Goal: Information Seeking & Learning: Compare options

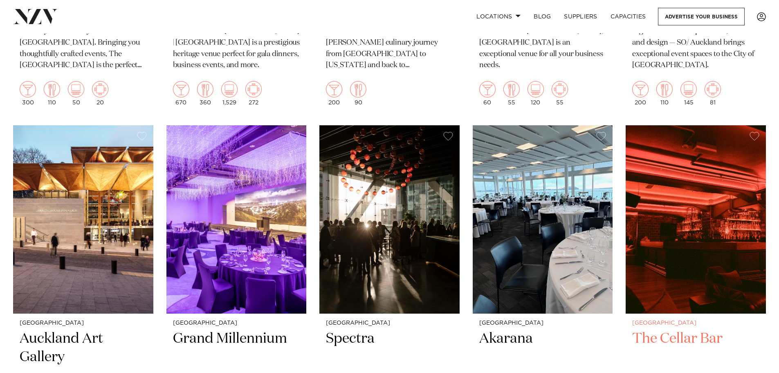
scroll to position [1678, 0]
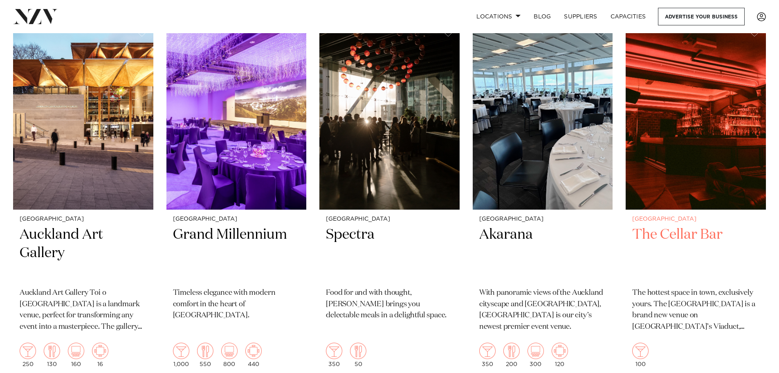
drag, startPoint x: 688, startPoint y: 220, endPoint x: 687, endPoint y: 216, distance: 4.4
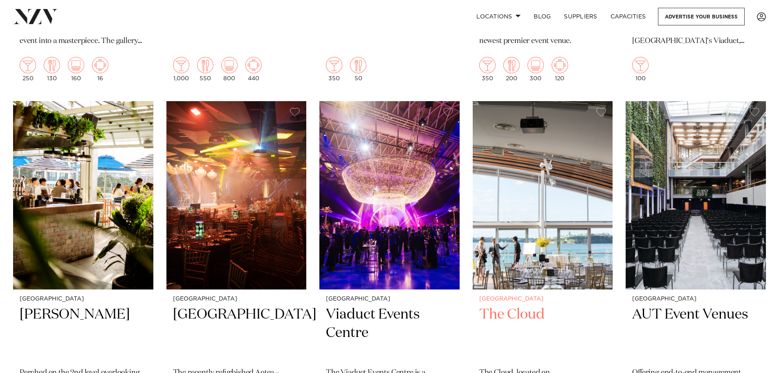
scroll to position [1964, 0]
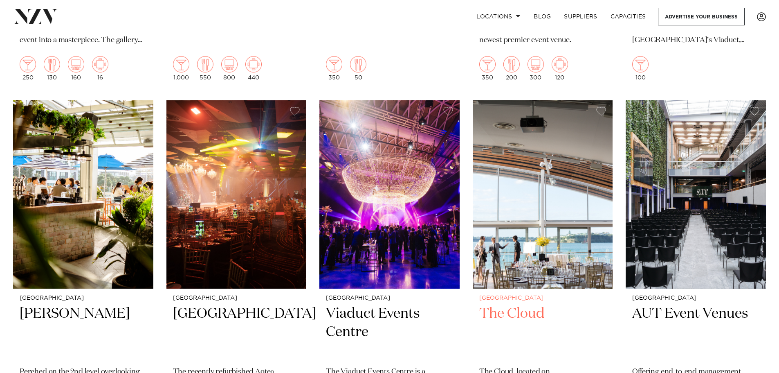
drag, startPoint x: 613, startPoint y: 213, endPoint x: 596, endPoint y: 213, distance: 17.2
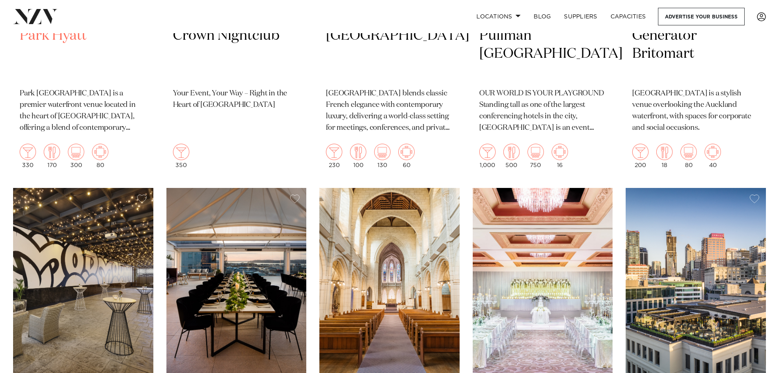
scroll to position [690, 0]
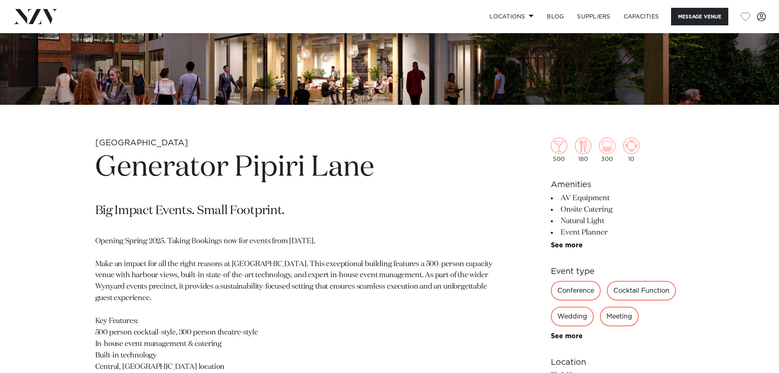
scroll to position [409, 0]
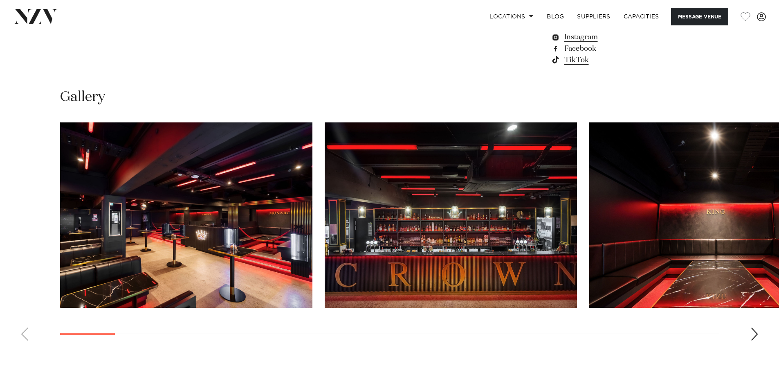
scroll to position [818, 0]
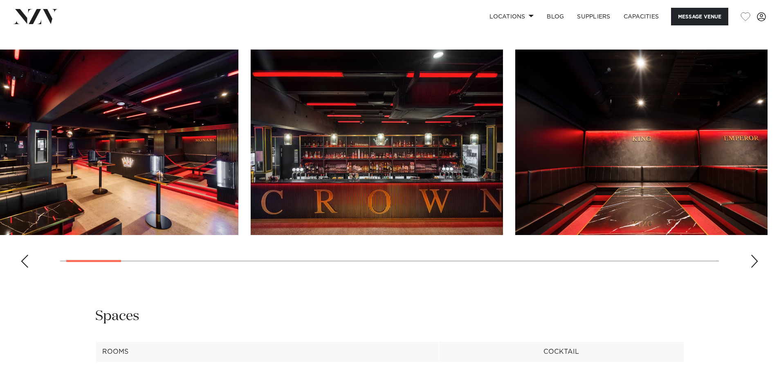
click at [369, 162] on img "2 / 30" at bounding box center [377, 142] width 252 height 185
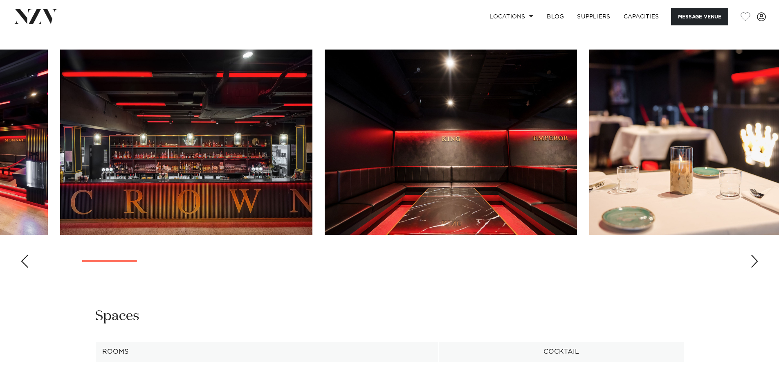
click at [427, 91] on img "3 / 30" at bounding box center [451, 142] width 252 height 185
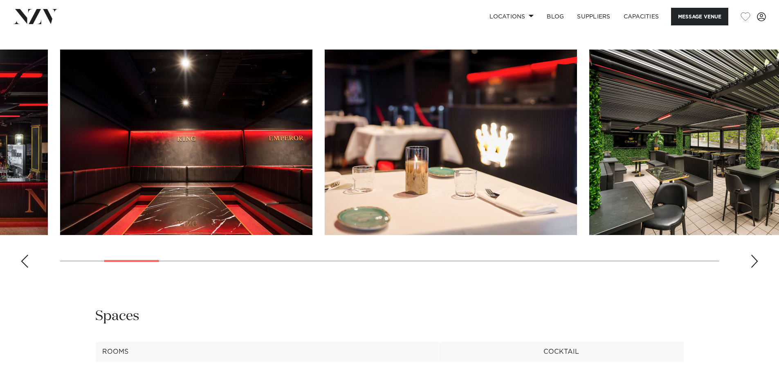
click at [315, 72] on swiper-container at bounding box center [389, 162] width 779 height 225
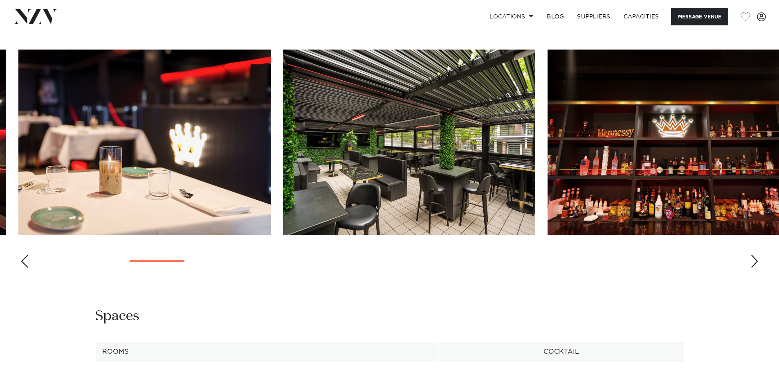
click at [375, 180] on img "5 / 30" at bounding box center [409, 142] width 252 height 185
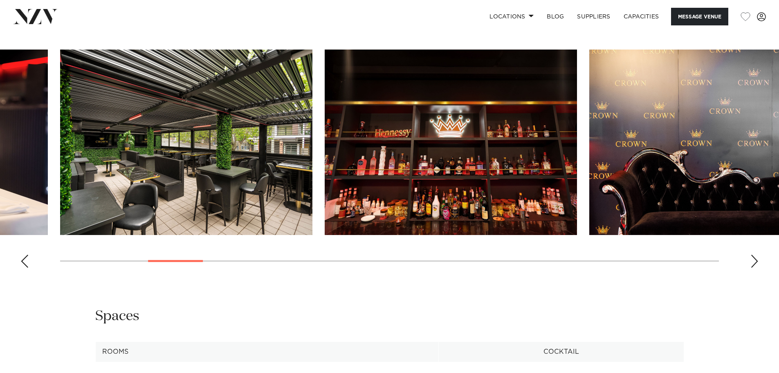
click at [269, 47] on div "Gallery" at bounding box center [390, 144] width 766 height 259
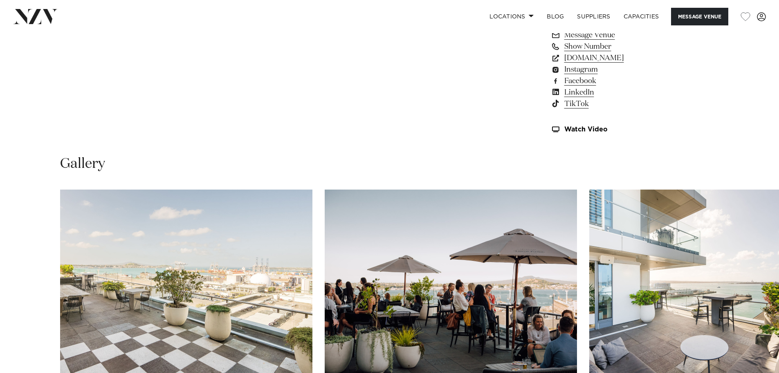
scroll to position [900, 0]
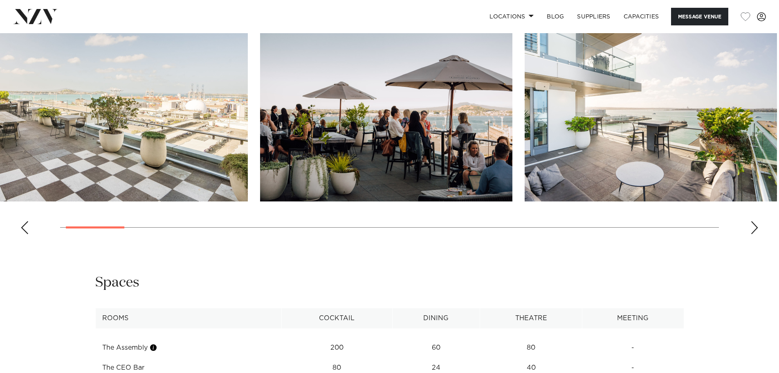
click at [525, 171] on img "3 / 28" at bounding box center [651, 108] width 252 height 185
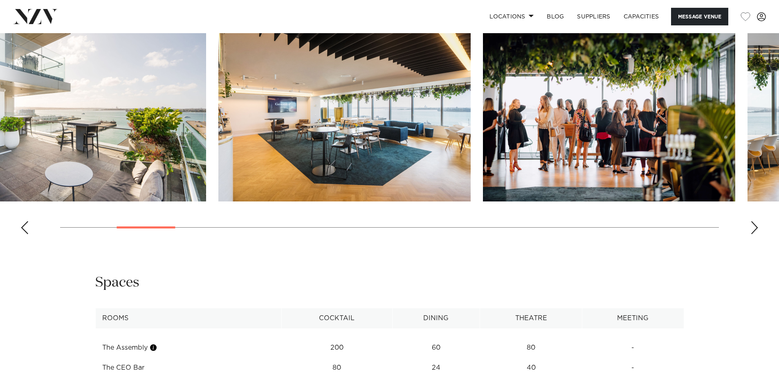
click at [483, 154] on img "5 / 28" at bounding box center [609, 108] width 252 height 185
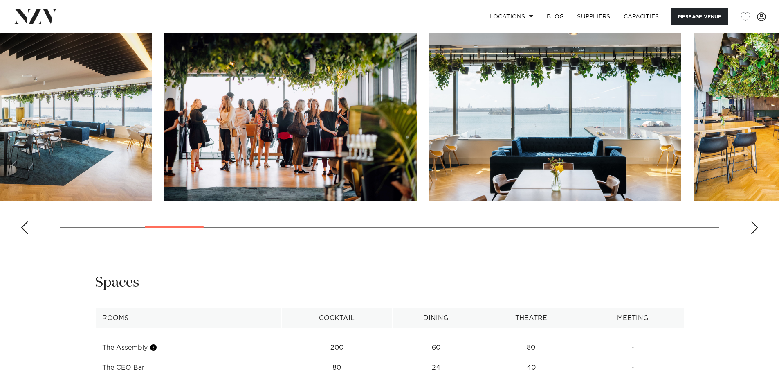
click at [429, 169] on img "6 / 28" at bounding box center [555, 108] width 252 height 185
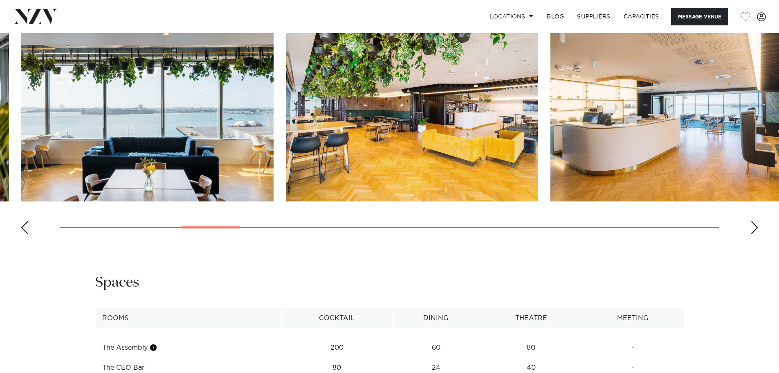
click at [551, 158] on img "8 / 28" at bounding box center [677, 108] width 252 height 185
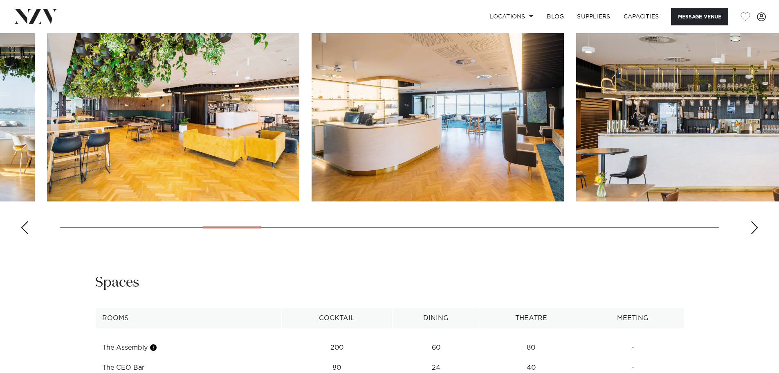
click at [577, 143] on img "9 / 28" at bounding box center [703, 108] width 252 height 185
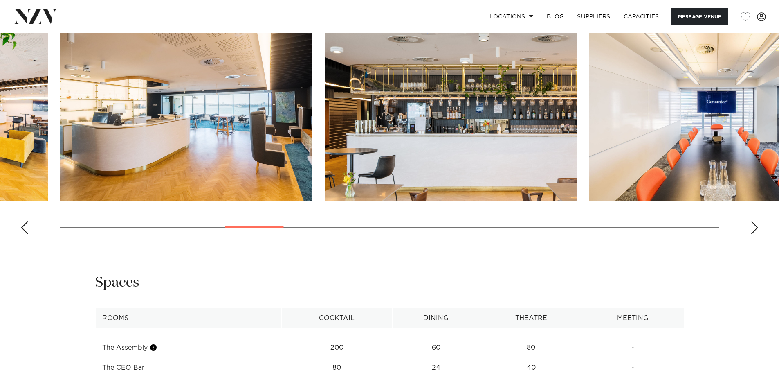
scroll to position [1023, 0]
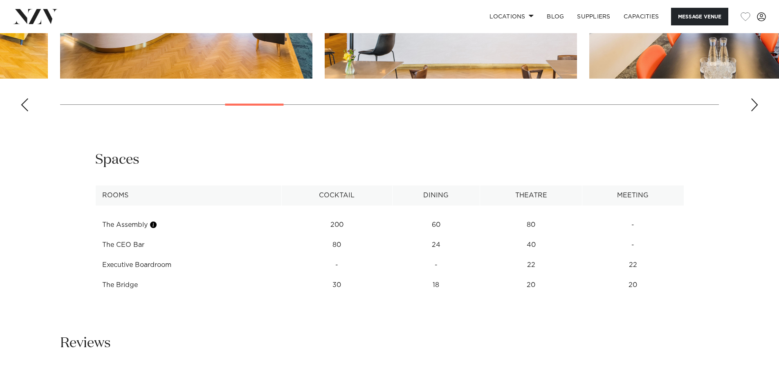
click at [296, 235] on td "80" at bounding box center [337, 225] width 111 height 20
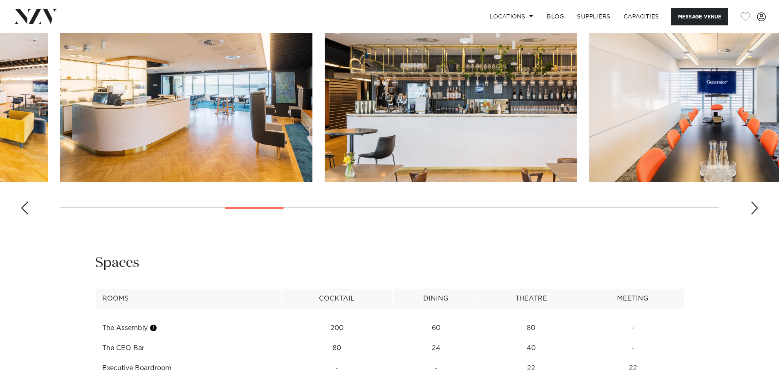
scroll to position [818, 0]
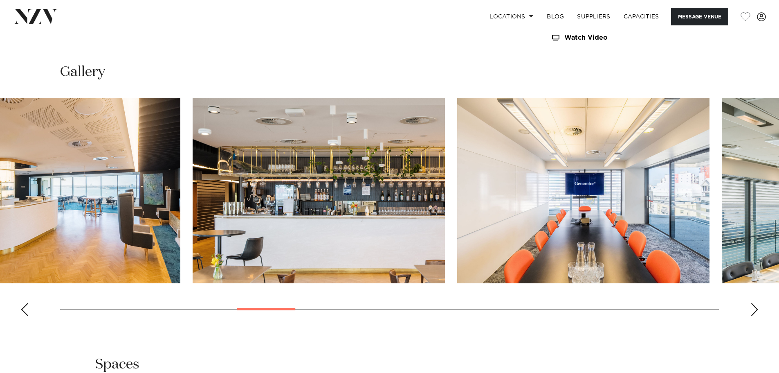
click at [277, 128] on img "9 / 28" at bounding box center [319, 190] width 252 height 185
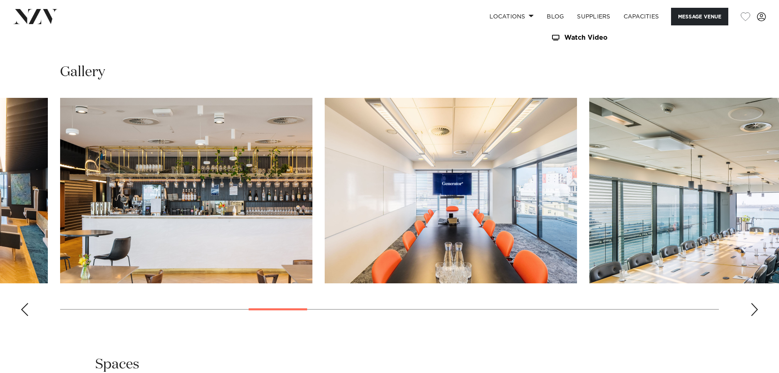
click at [590, 151] on img "11 / 28" at bounding box center [716, 190] width 252 height 185
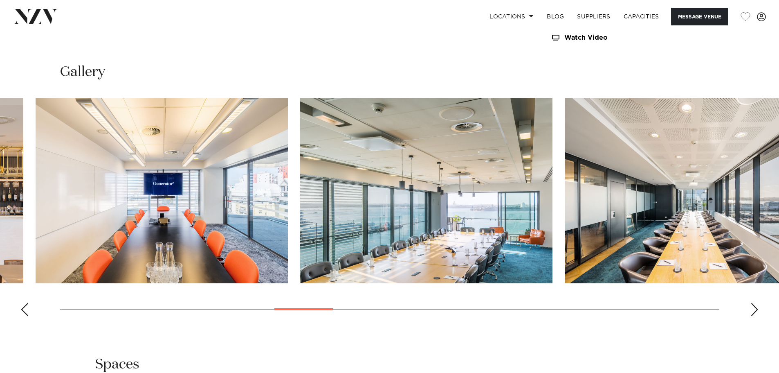
click at [464, 176] on img "11 / 28" at bounding box center [426, 190] width 252 height 185
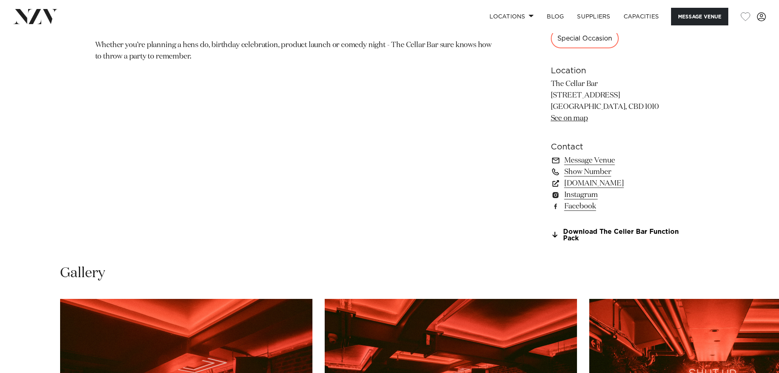
scroll to position [859, 0]
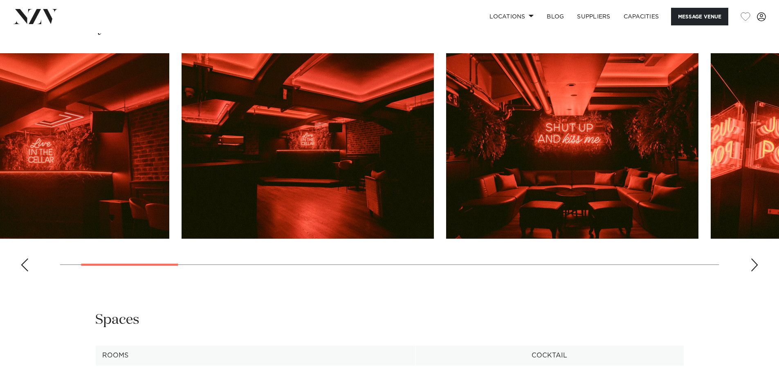
click at [446, 171] on img "3 / 17" at bounding box center [572, 145] width 252 height 185
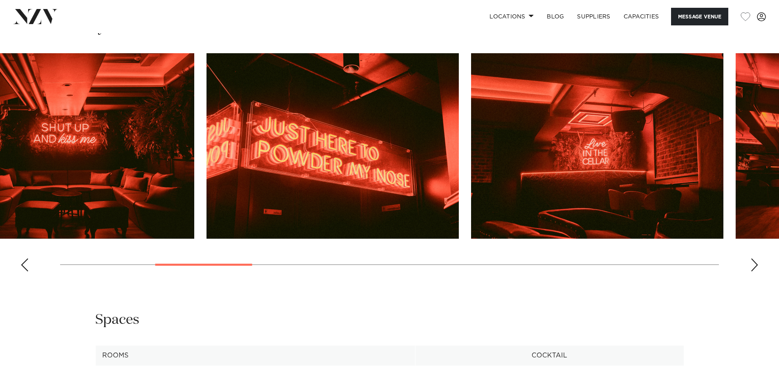
click at [300, 156] on swiper-container at bounding box center [389, 165] width 779 height 225
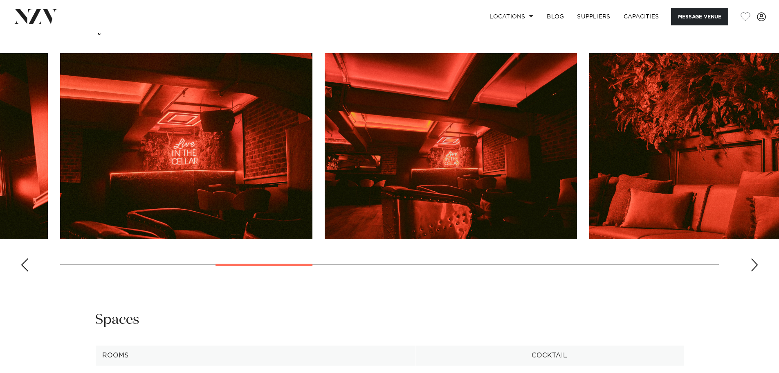
click at [286, 159] on swiper-container at bounding box center [389, 165] width 779 height 225
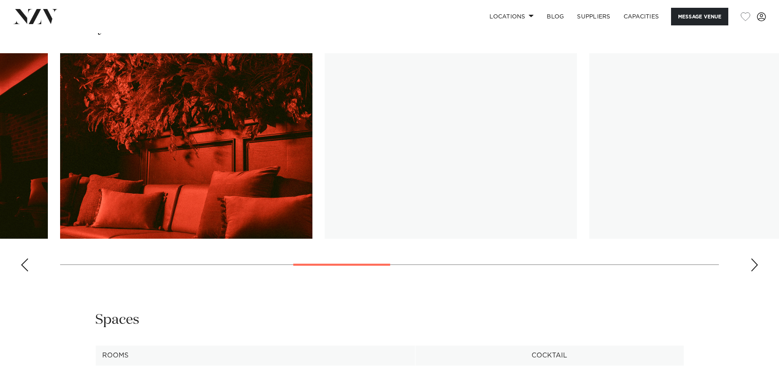
click at [0, 0] on slot at bounding box center [0, 0] width 0 height 0
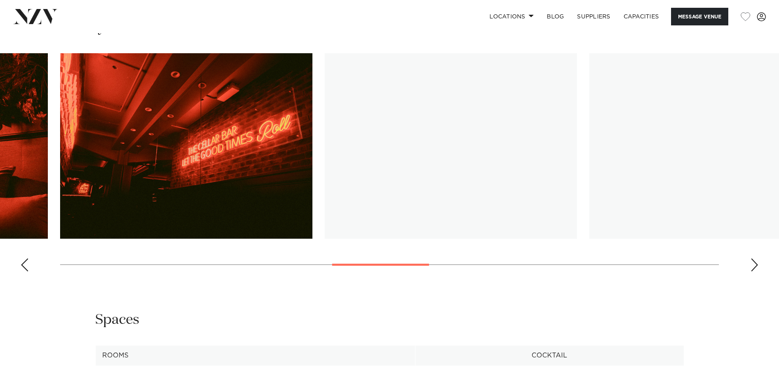
click at [577, 140] on img "9 / 17" at bounding box center [451, 145] width 252 height 185
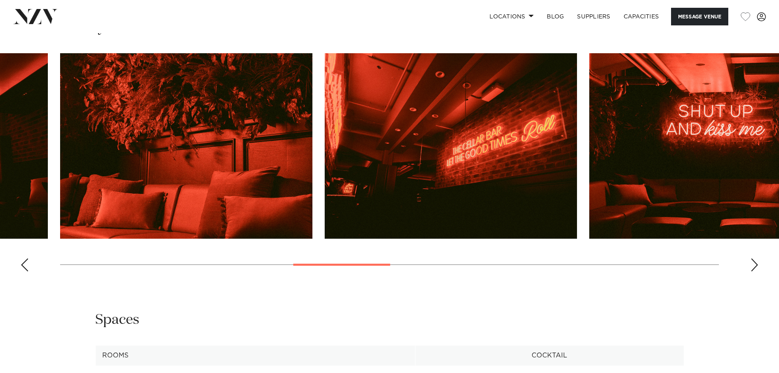
click at [590, 138] on img "9 / 17" at bounding box center [716, 145] width 252 height 185
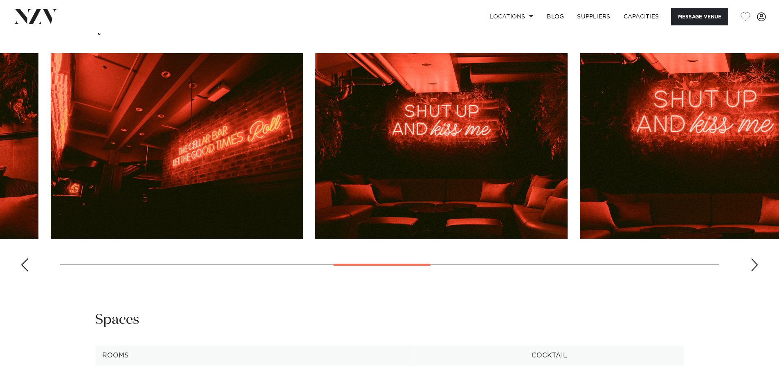
click at [315, 135] on img "9 / 17" at bounding box center [441, 145] width 252 height 185
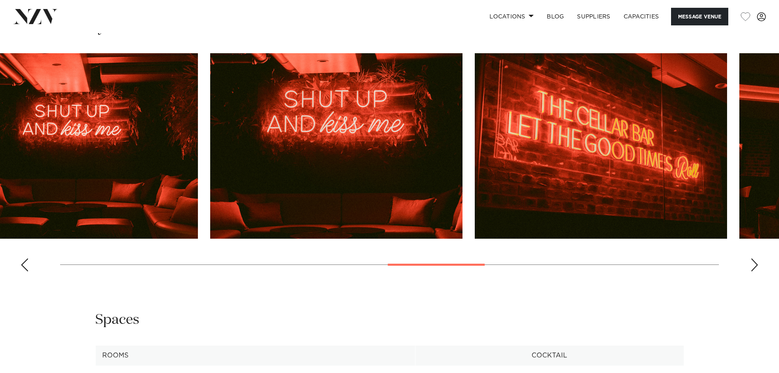
click at [210, 128] on img "10 / 17" at bounding box center [336, 145] width 252 height 185
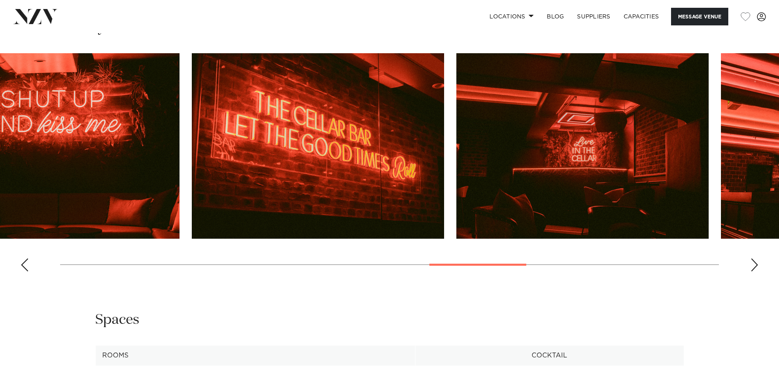
click at [245, 133] on img "11 / 17" at bounding box center [318, 145] width 252 height 185
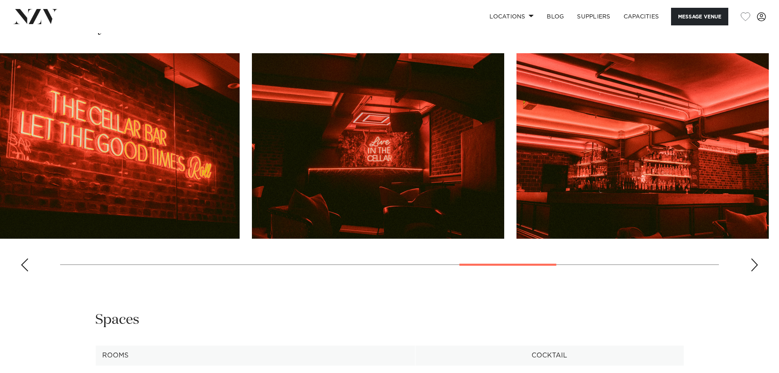
click at [252, 135] on img "12 / 17" at bounding box center [378, 145] width 252 height 185
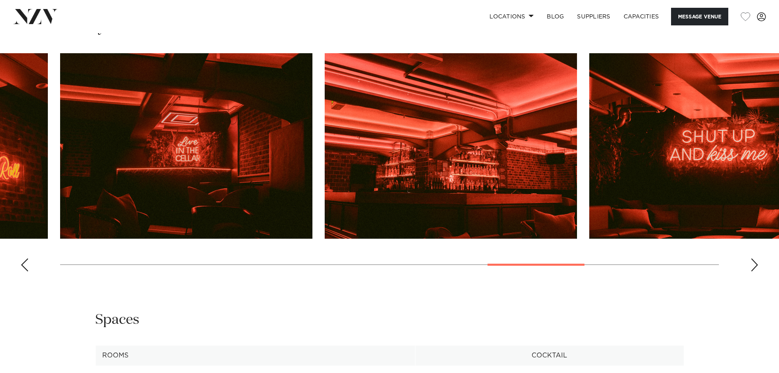
click at [325, 134] on img "13 / 17" at bounding box center [451, 145] width 252 height 185
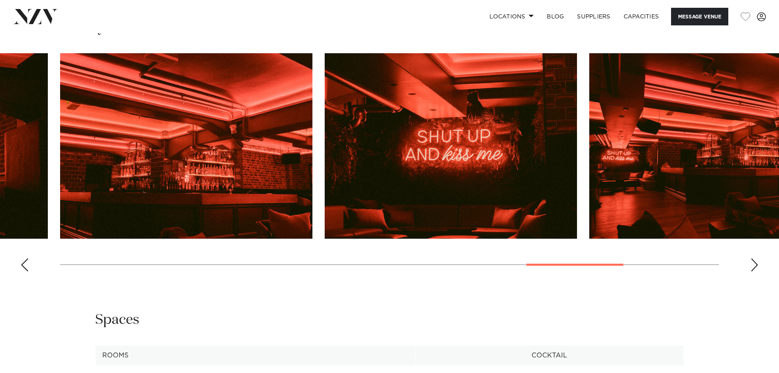
click at [325, 144] on img "14 / 17" at bounding box center [451, 145] width 252 height 185
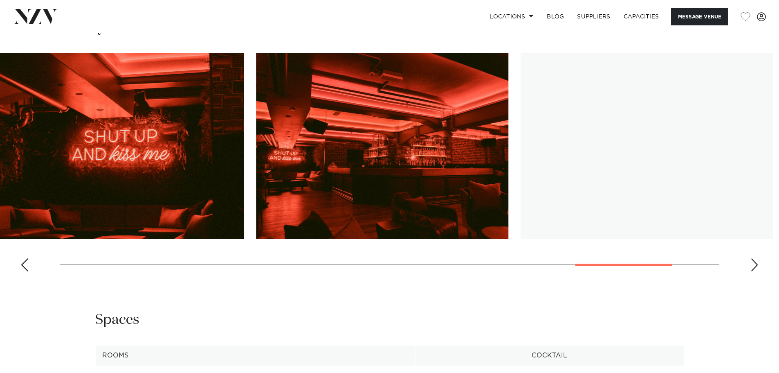
click at [256, 155] on img "15 / 17" at bounding box center [382, 145] width 252 height 185
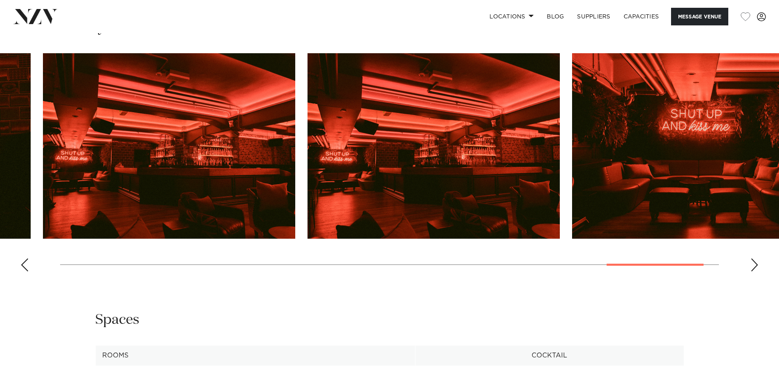
click at [423, 151] on img "16 / 17" at bounding box center [434, 145] width 252 height 185
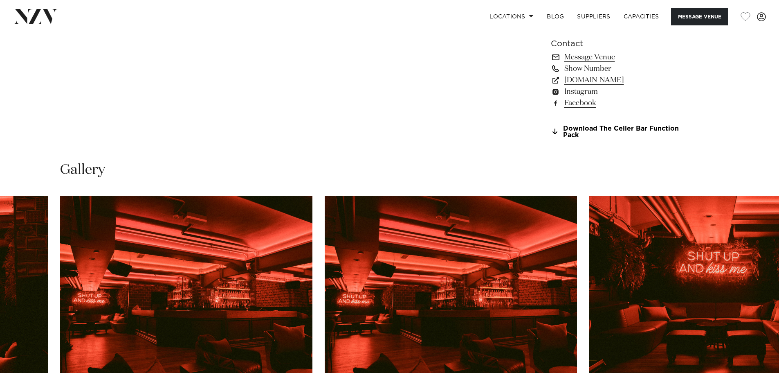
scroll to position [519, 0]
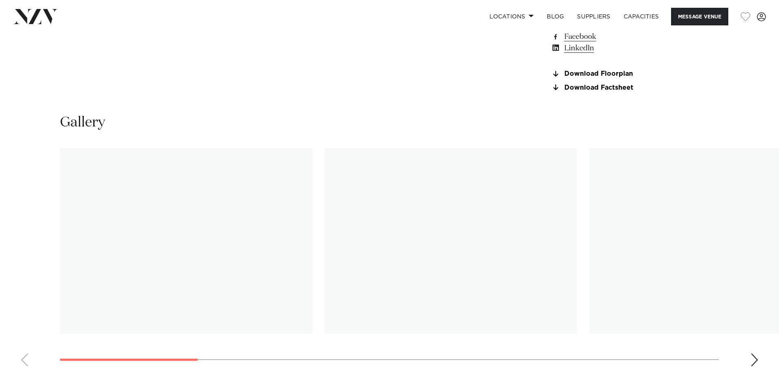
scroll to position [859, 0]
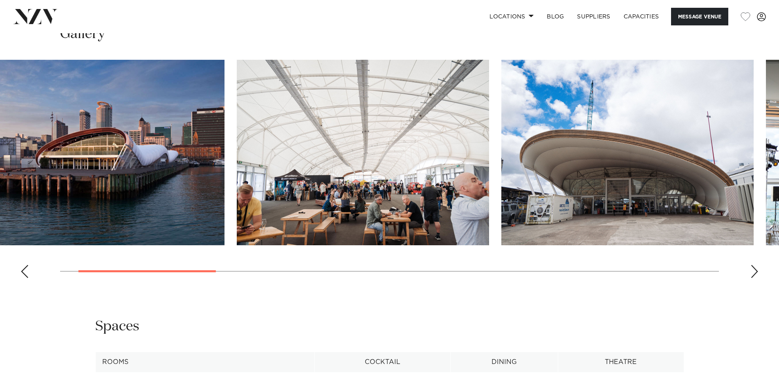
click at [246, 198] on img "2 / 12" at bounding box center [363, 152] width 252 height 185
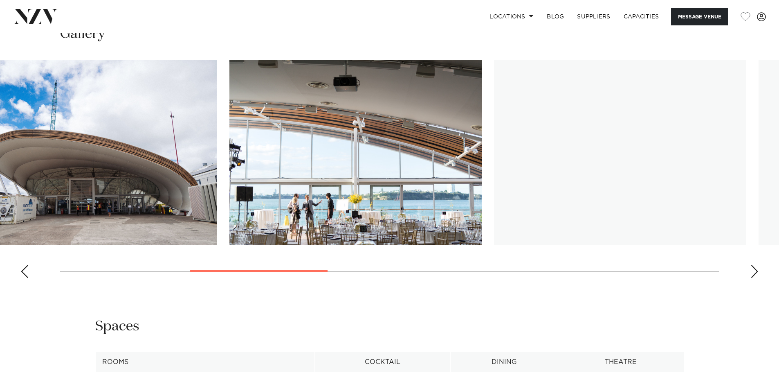
click at [230, 183] on img "4 / 12" at bounding box center [356, 152] width 252 height 185
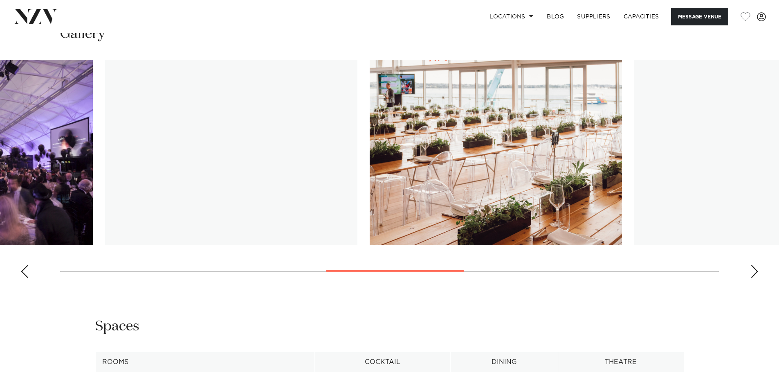
click at [165, 180] on img "6 / 12" at bounding box center [231, 152] width 252 height 185
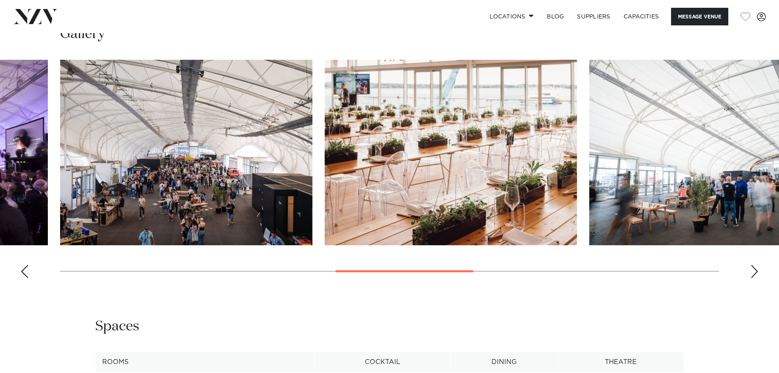
click at [0, 0] on slot at bounding box center [0, 0] width 0 height 0
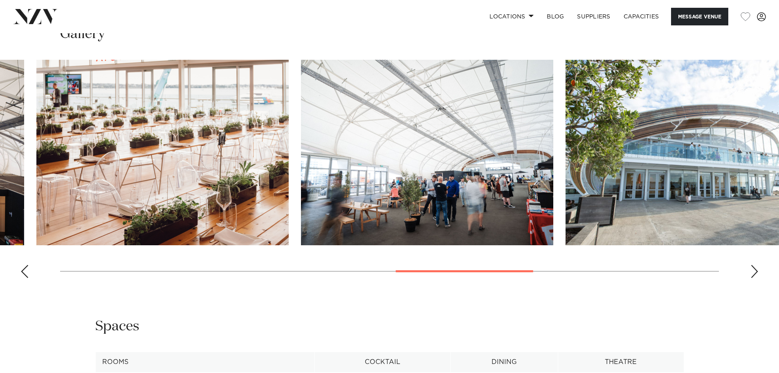
click at [301, 230] on img "8 / 12" at bounding box center [427, 152] width 252 height 185
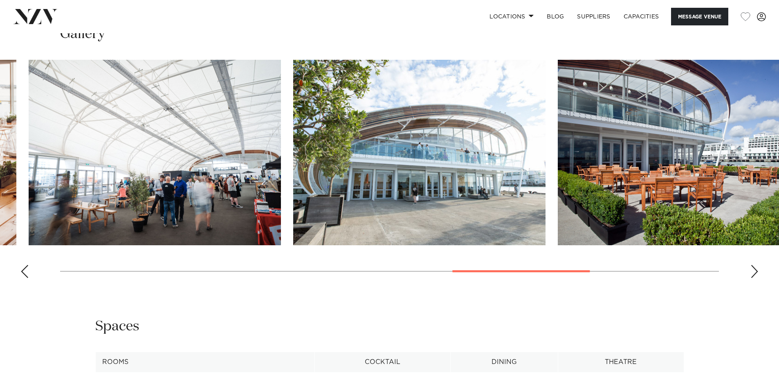
click at [293, 180] on img "9 / 12" at bounding box center [419, 152] width 252 height 185
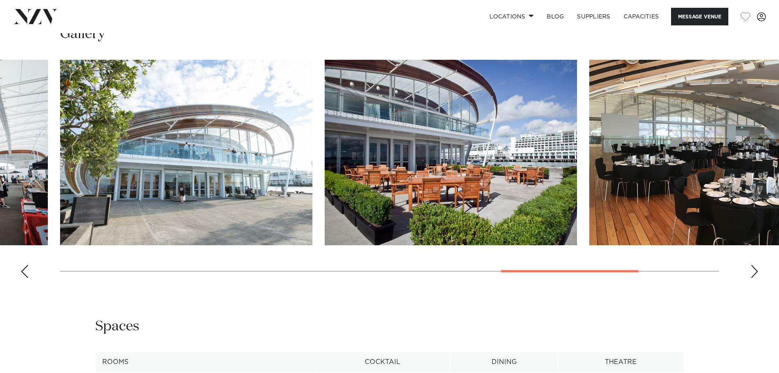
click at [325, 160] on img "10 / 12" at bounding box center [451, 152] width 252 height 185
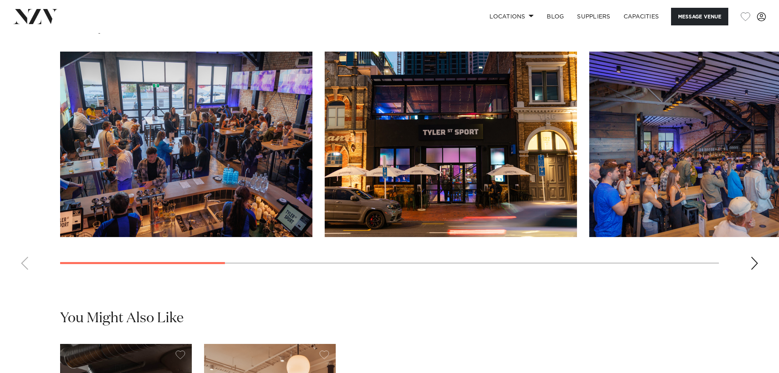
scroll to position [818, 0]
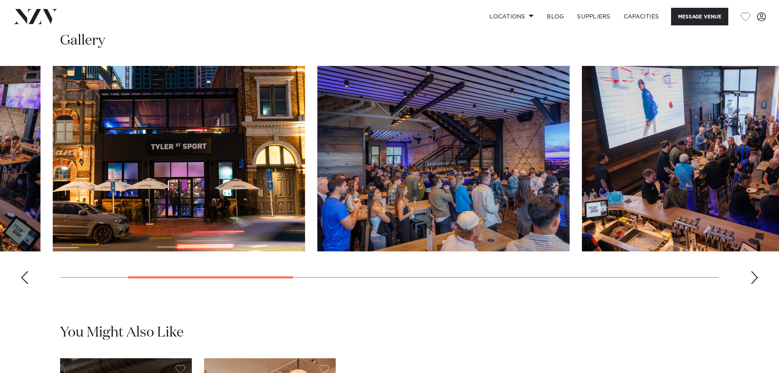
click at [391, 251] on img "3 / 10" at bounding box center [444, 158] width 252 height 185
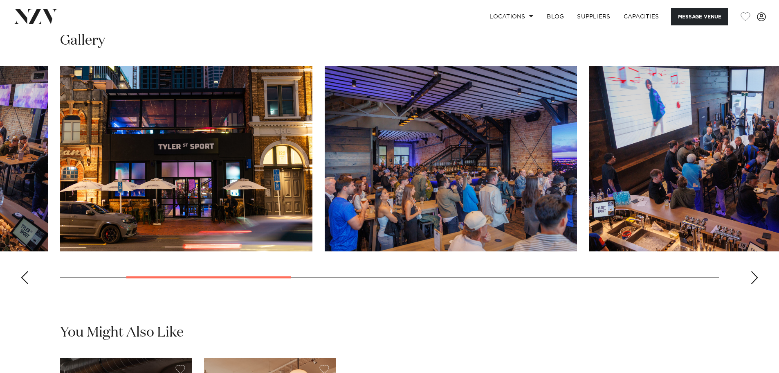
click at [590, 245] on img "4 / 10" at bounding box center [716, 158] width 252 height 185
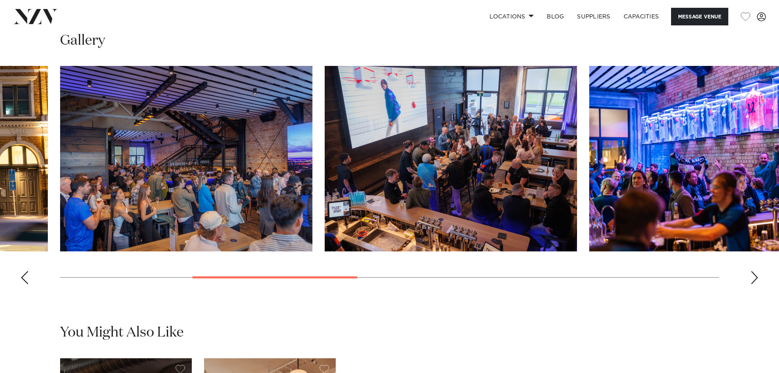
click at [590, 245] on img "5 / 10" at bounding box center [716, 158] width 252 height 185
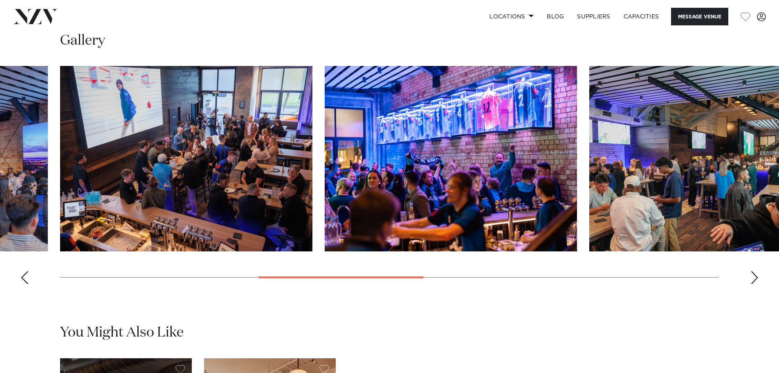
click at [590, 218] on img "6 / 10" at bounding box center [716, 158] width 252 height 185
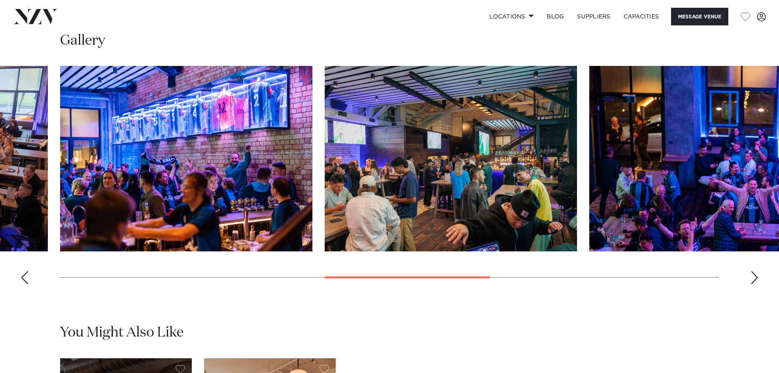
click at [590, 170] on img "7 / 10" at bounding box center [716, 158] width 252 height 185
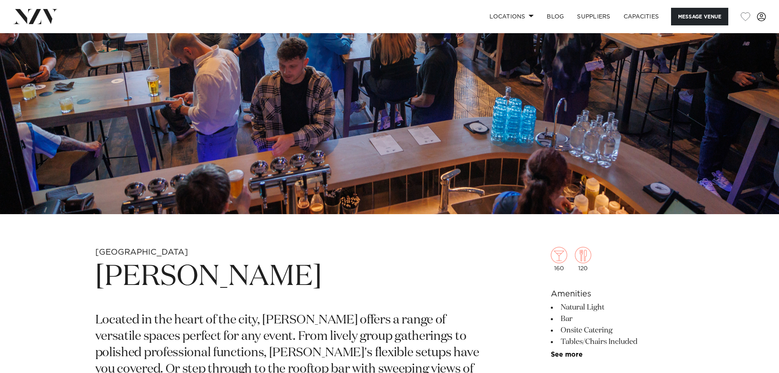
scroll to position [82, 0]
